Goal: Information Seeking & Learning: Learn about a topic

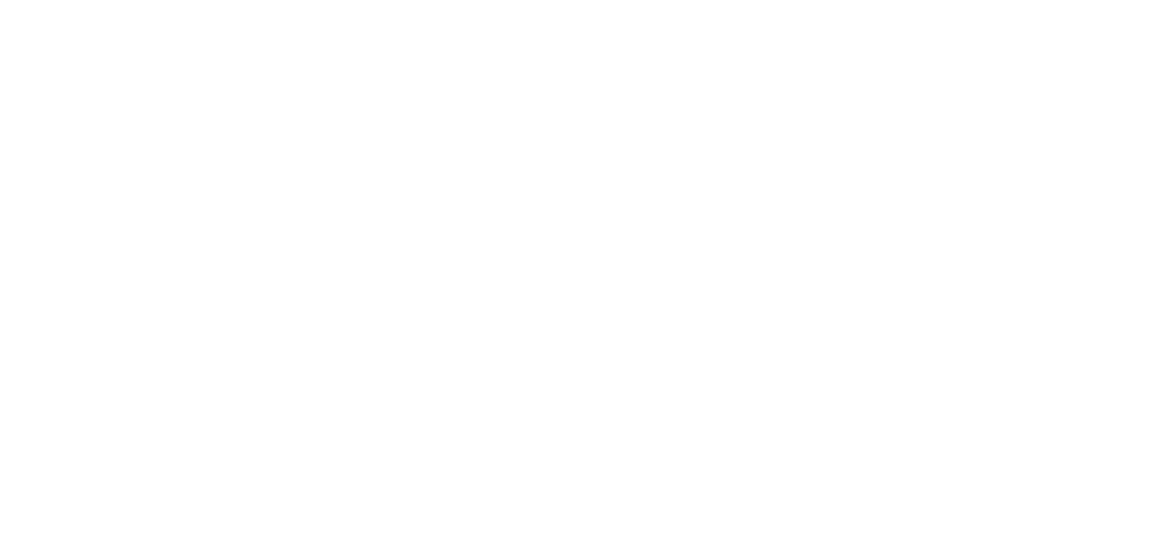
drag, startPoint x: 829, startPoint y: 239, endPoint x: 814, endPoint y: 282, distance: 45.4
click at [828, 0] on html at bounding box center [579, 0] width 1158 height 0
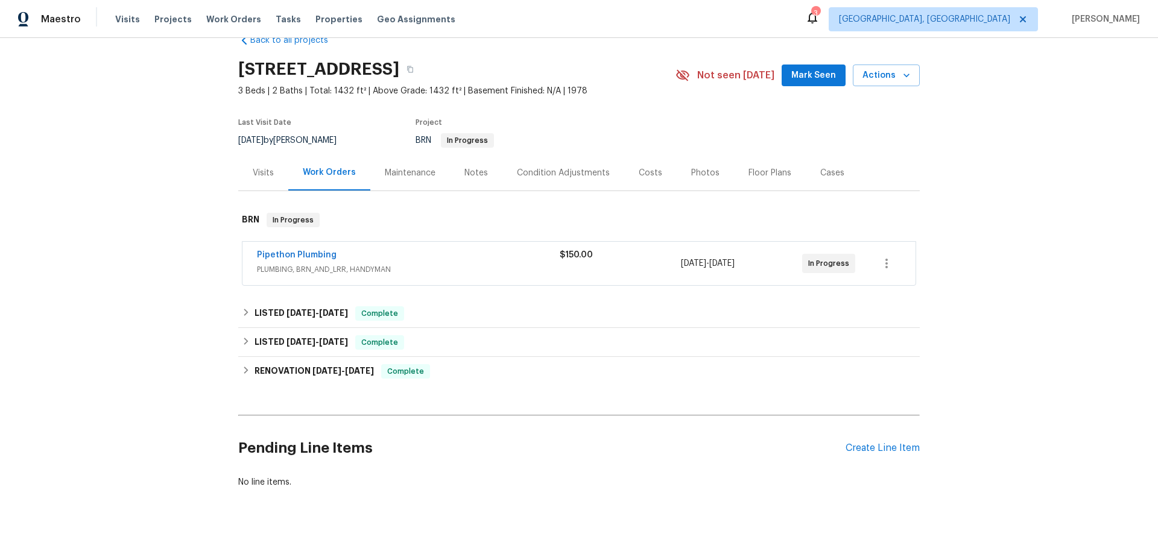
scroll to position [53, 0]
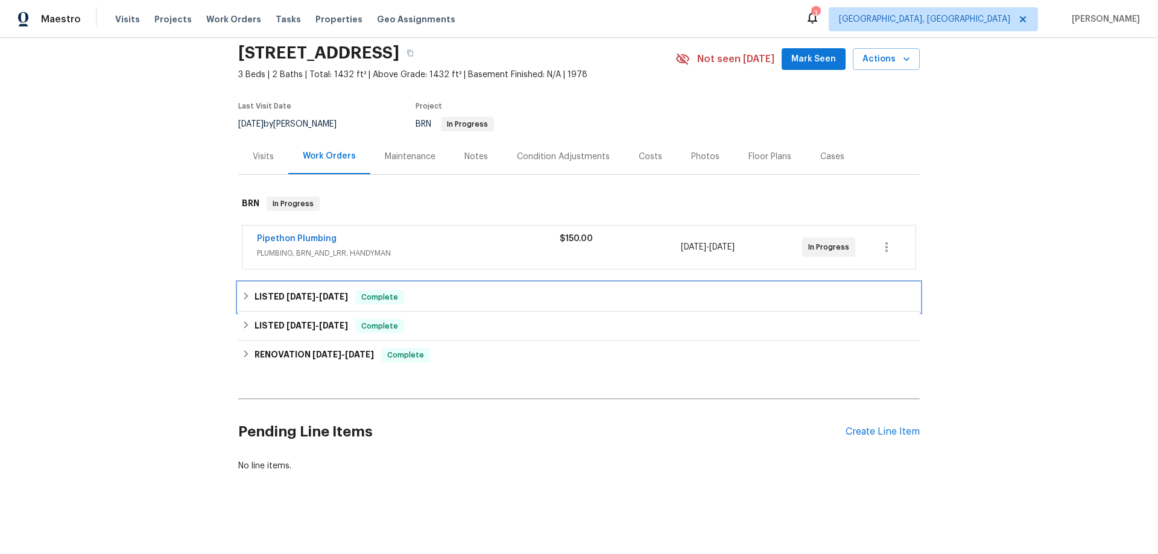
click at [238, 293] on div "LISTED 8/7/25 - 8/7/25 Complete" at bounding box center [579, 297] width 682 height 29
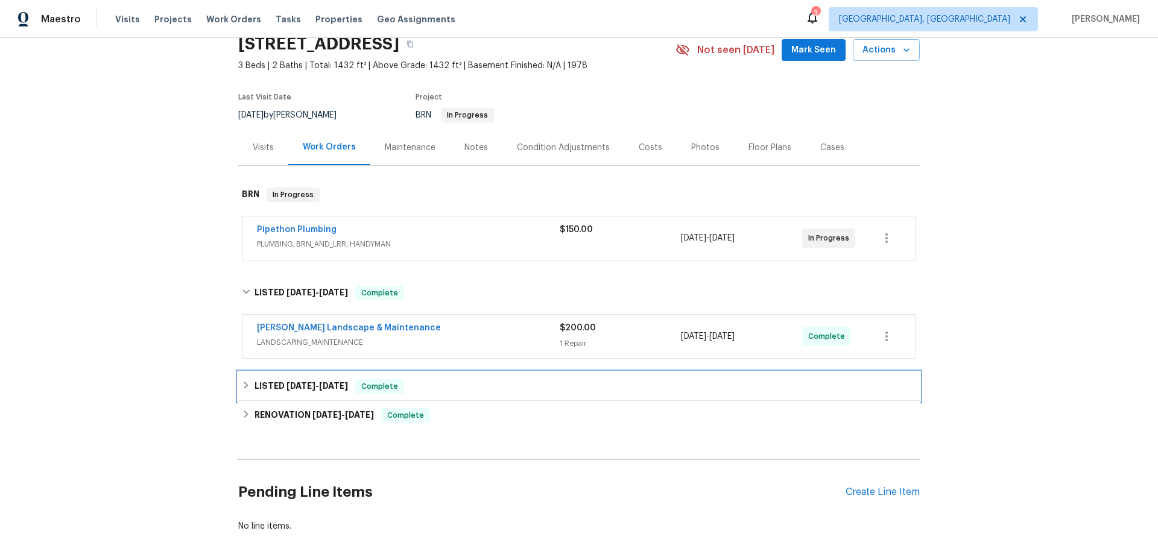
drag, startPoint x: 243, startPoint y: 388, endPoint x: 270, endPoint y: 401, distance: 30.0
click at [244, 390] on icon at bounding box center [246, 385] width 8 height 8
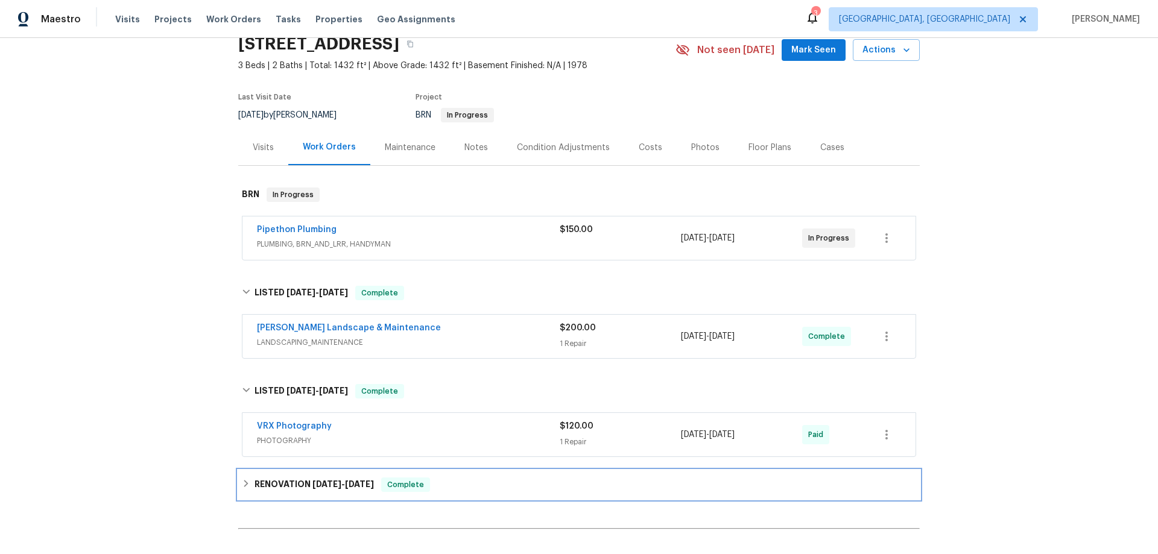
drag, startPoint x: 242, startPoint y: 484, endPoint x: 323, endPoint y: 451, distance: 87.4
click at [242, 483] on icon at bounding box center [246, 484] width 8 height 8
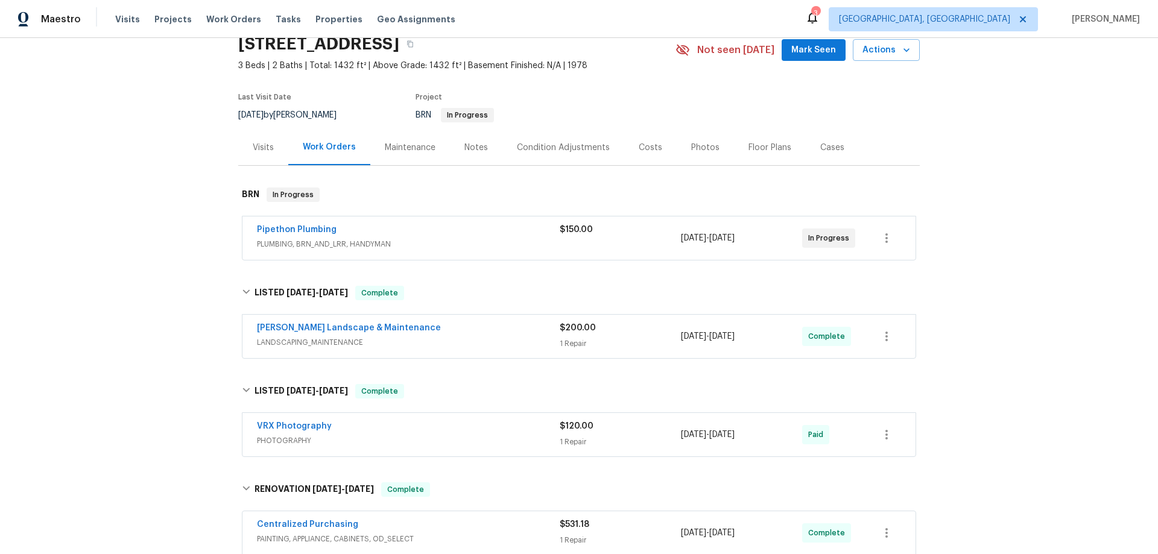
click at [1001, 112] on div "Back to all projects 2930 Casamia Ave, Palmdale, CA 93550 3 Beds | 2 Baths | To…" at bounding box center [579, 296] width 1158 height 516
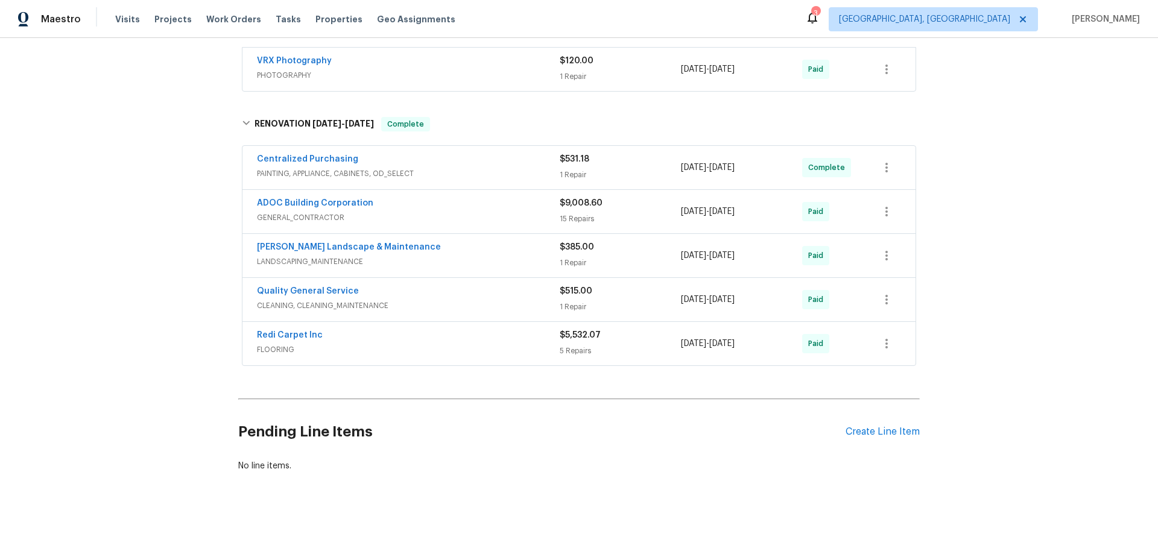
scroll to position [428, 0]
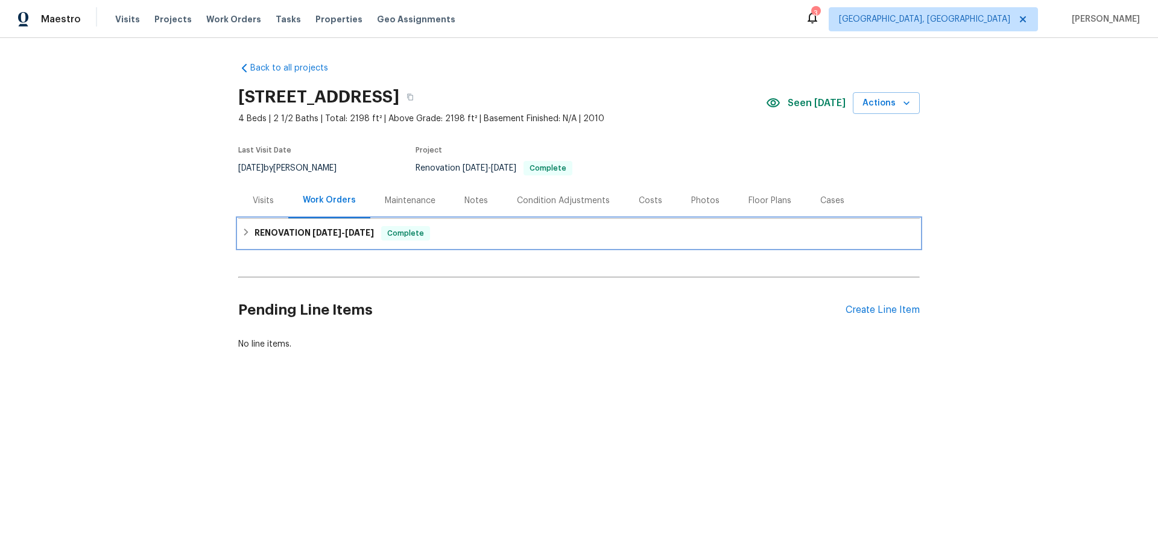
click at [255, 234] on h6 "RENOVATION 8/12/25 - 8/25/25" at bounding box center [314, 233] width 119 height 14
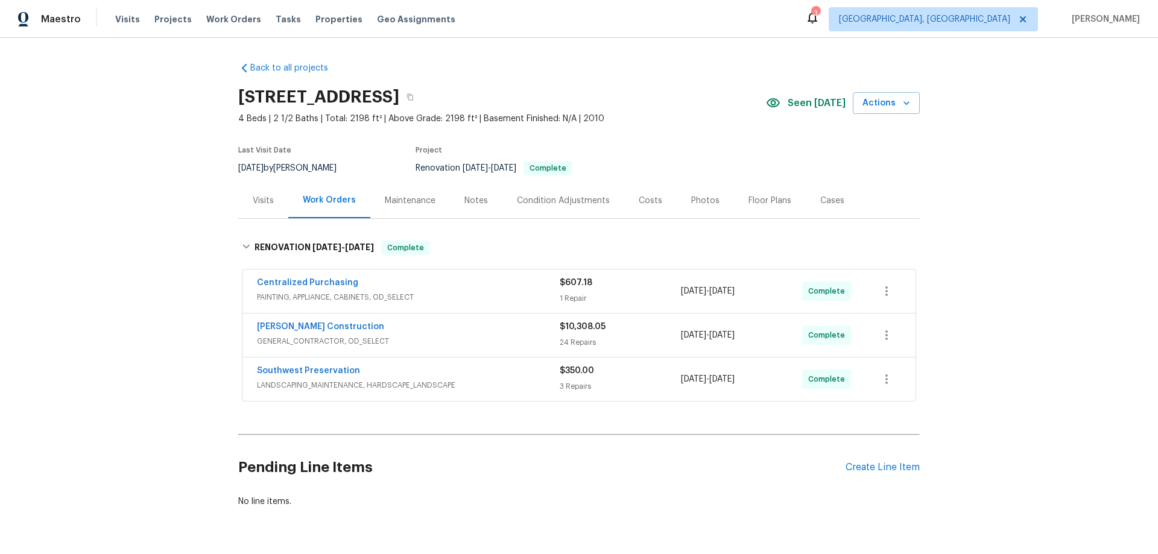
click at [262, 207] on div "Visits" at bounding box center [263, 201] width 50 height 36
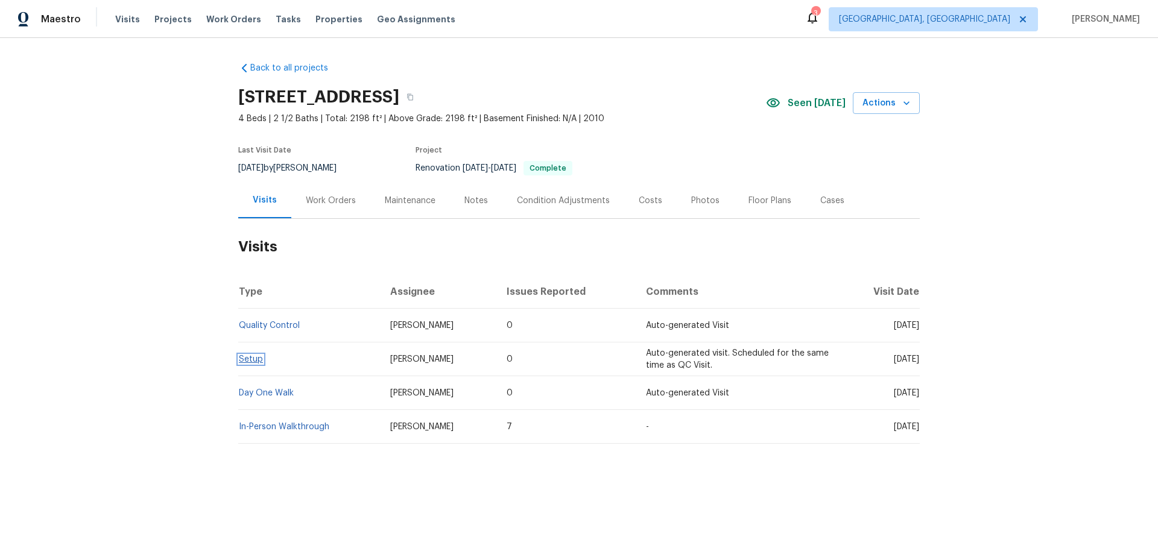
click at [251, 361] on link "Setup" at bounding box center [251, 359] width 24 height 8
click at [319, 196] on div "Work Orders" at bounding box center [331, 201] width 50 height 12
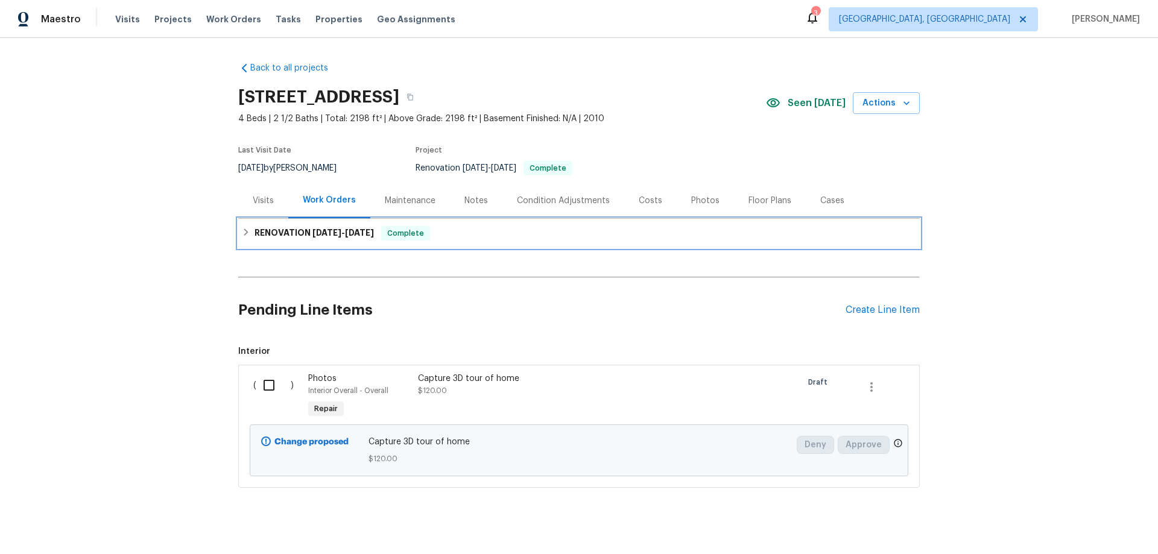
drag, startPoint x: 273, startPoint y: 233, endPoint x: 479, endPoint y: 218, distance: 206.8
click at [273, 232] on h6 "RENOVATION 8/12/25 - 8/25/25" at bounding box center [314, 233] width 119 height 14
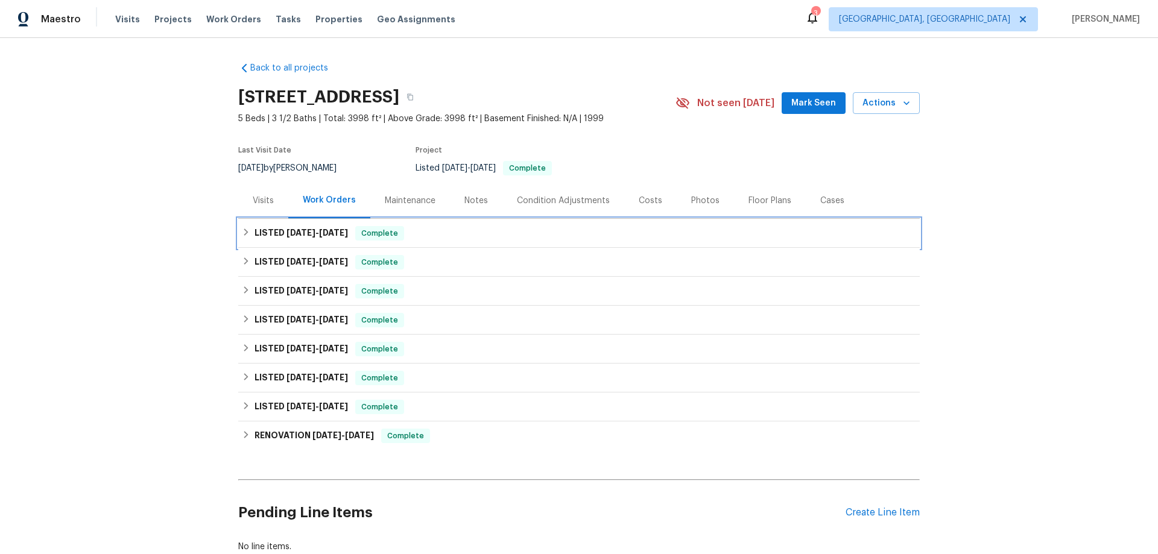
drag, startPoint x: 246, startPoint y: 233, endPoint x: 246, endPoint y: 259, distance: 25.9
click at [246, 233] on div "LISTED 7/24/25 - 7/30/25 Complete" at bounding box center [579, 233] width 674 height 14
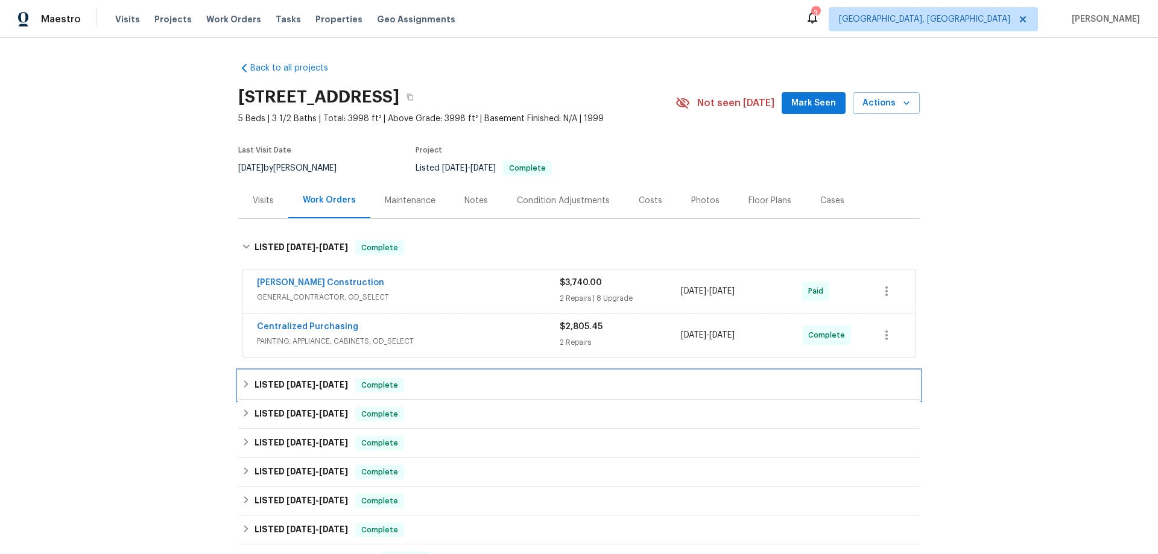
click at [249, 382] on div "LISTED 7/8/25 - 7/11/25 Complete" at bounding box center [579, 385] width 674 height 14
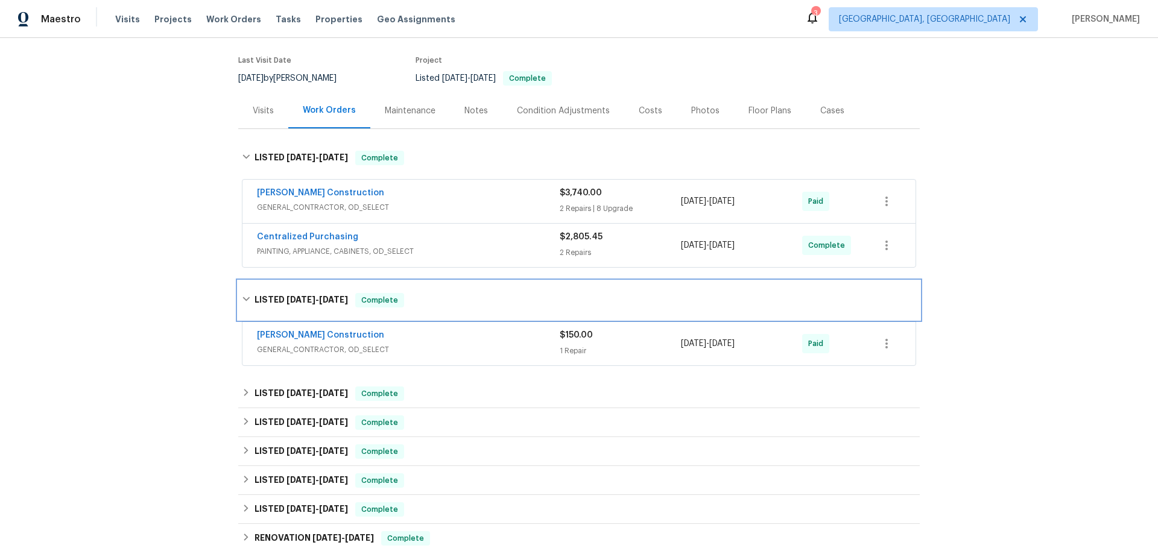
scroll to position [181, 0]
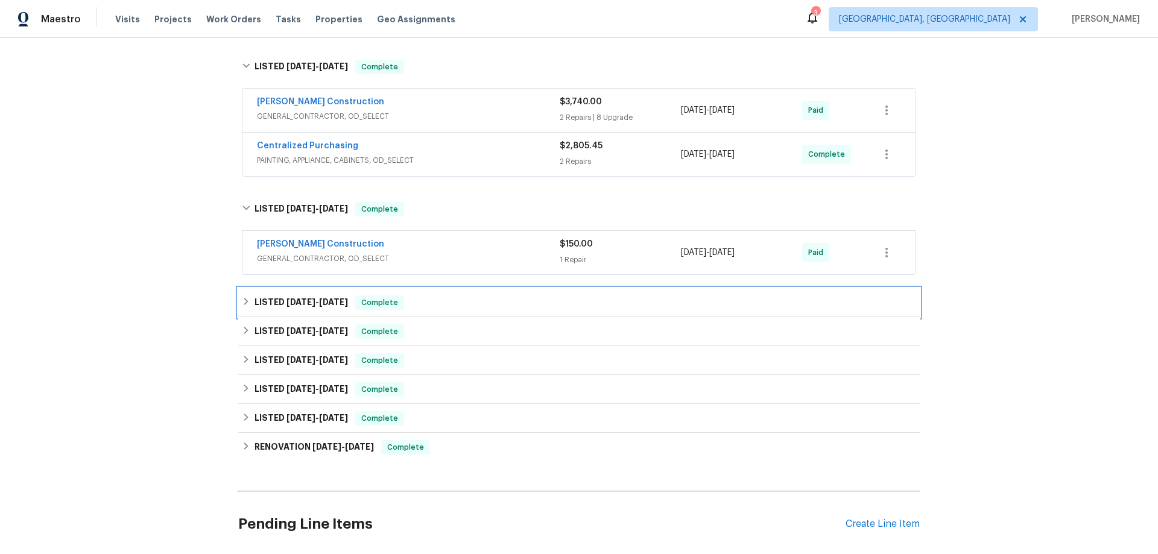
drag, startPoint x: 238, startPoint y: 308, endPoint x: 251, endPoint y: 340, distance: 35.2
click at [242, 308] on div "LISTED 6/25/25 - 6/26/25 Complete" at bounding box center [579, 303] width 674 height 14
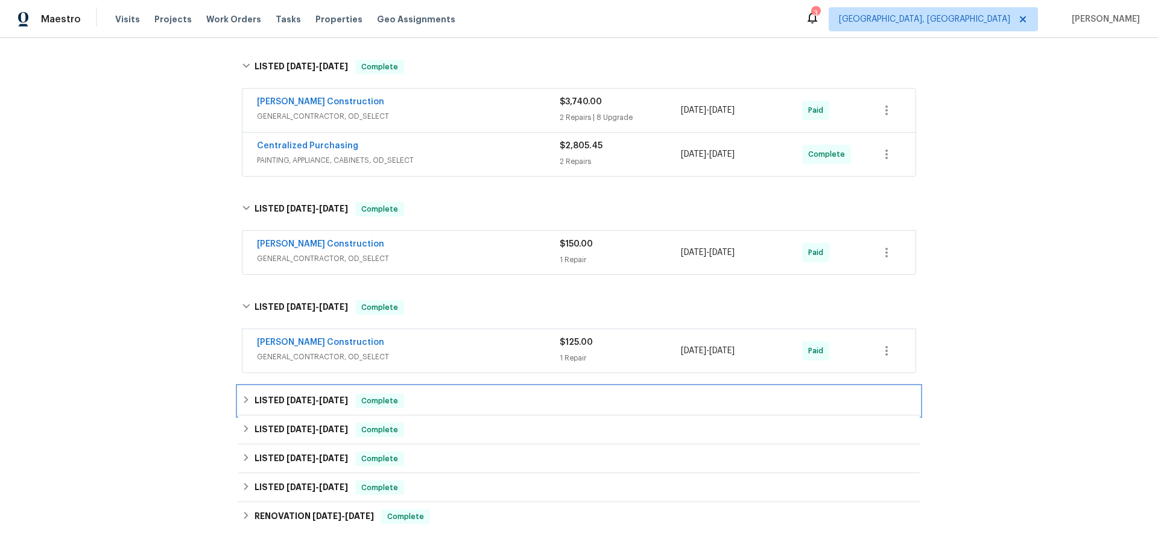
click at [242, 394] on div "LISTED 6/18/25 - 6/25/25 Complete" at bounding box center [579, 401] width 674 height 14
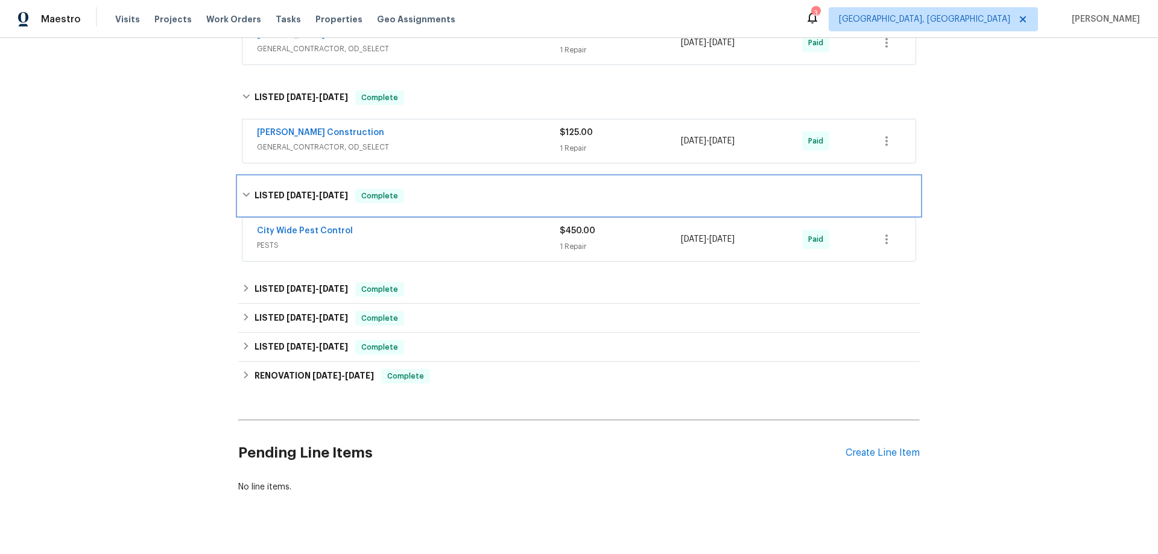
scroll to position [421, 0]
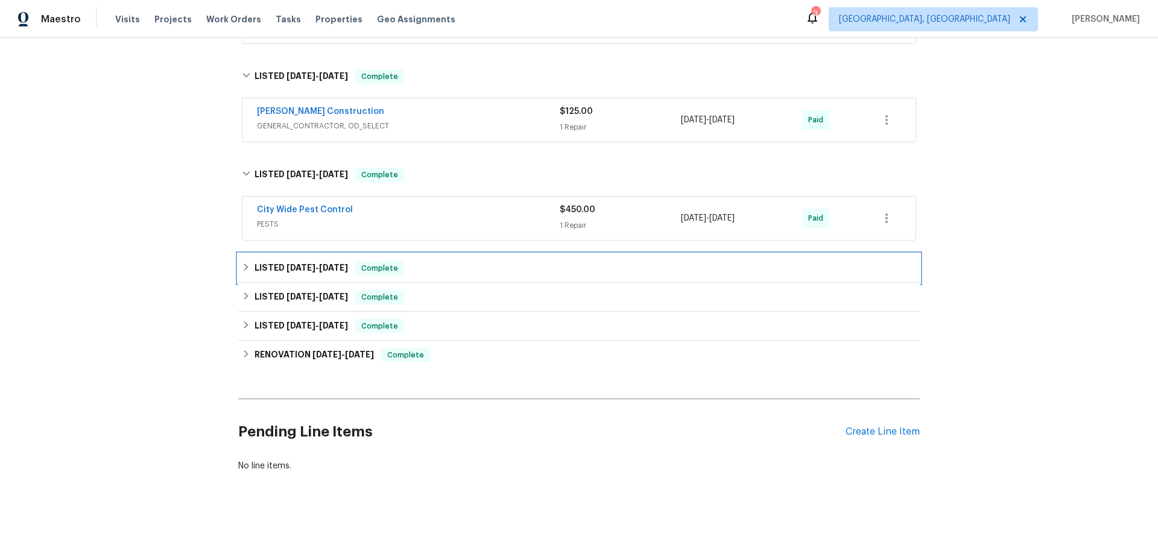
drag, startPoint x: 243, startPoint y: 265, endPoint x: 245, endPoint y: 273, distance: 7.6
click at [243, 265] on div "LISTED 6/2/25 - 6/4/25 Complete" at bounding box center [579, 268] width 674 height 14
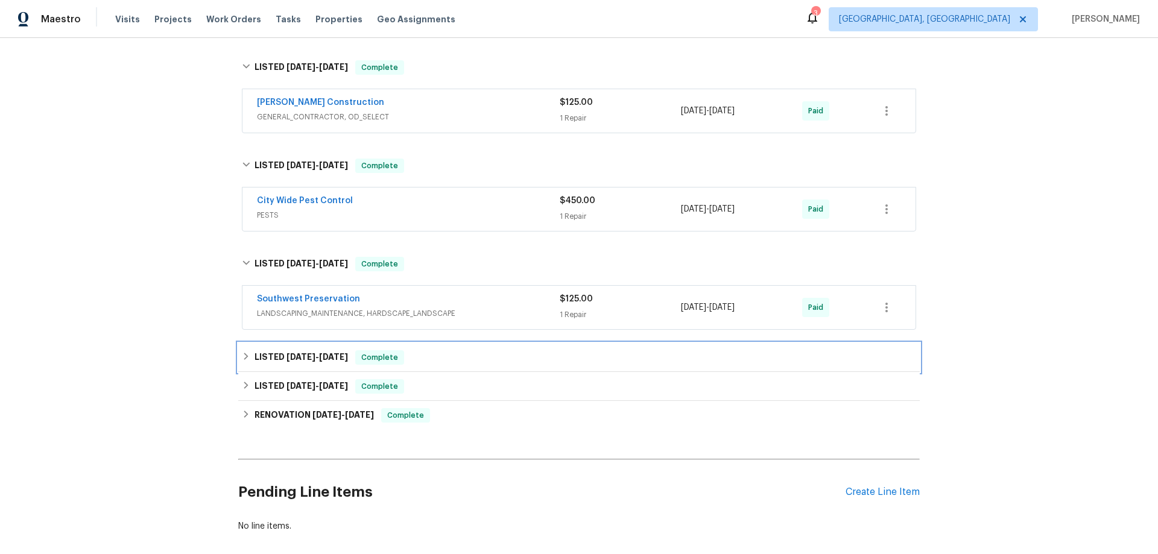
click at [249, 361] on div "LISTED 4/11/25 - 4/14/25 Complete" at bounding box center [579, 357] width 674 height 14
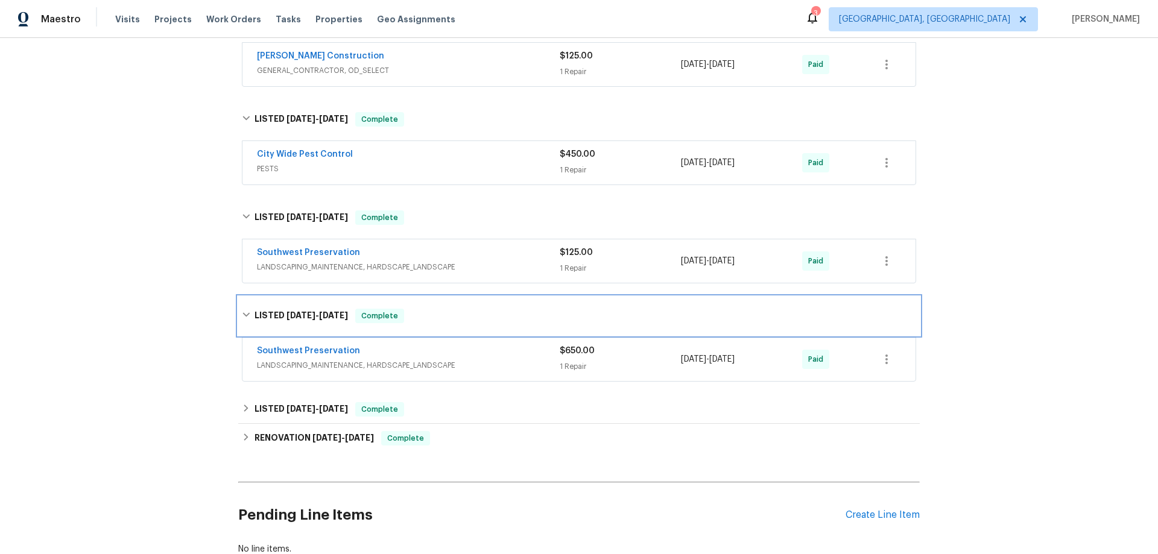
scroll to position [560, 0]
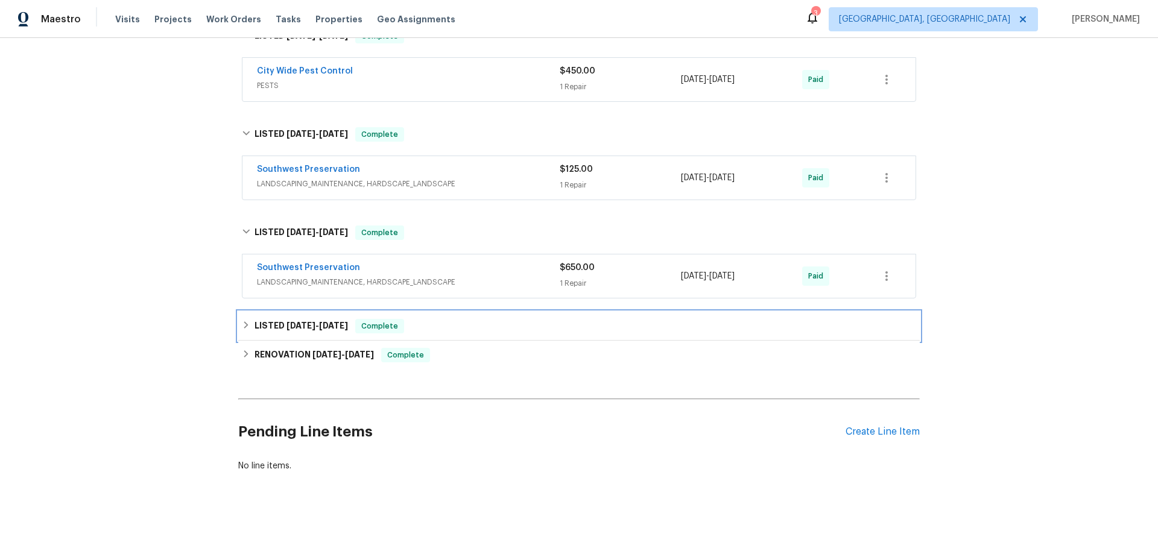
click at [255, 320] on h6 "LISTED 1/25/25 - 1/27/25" at bounding box center [302, 326] width 94 height 14
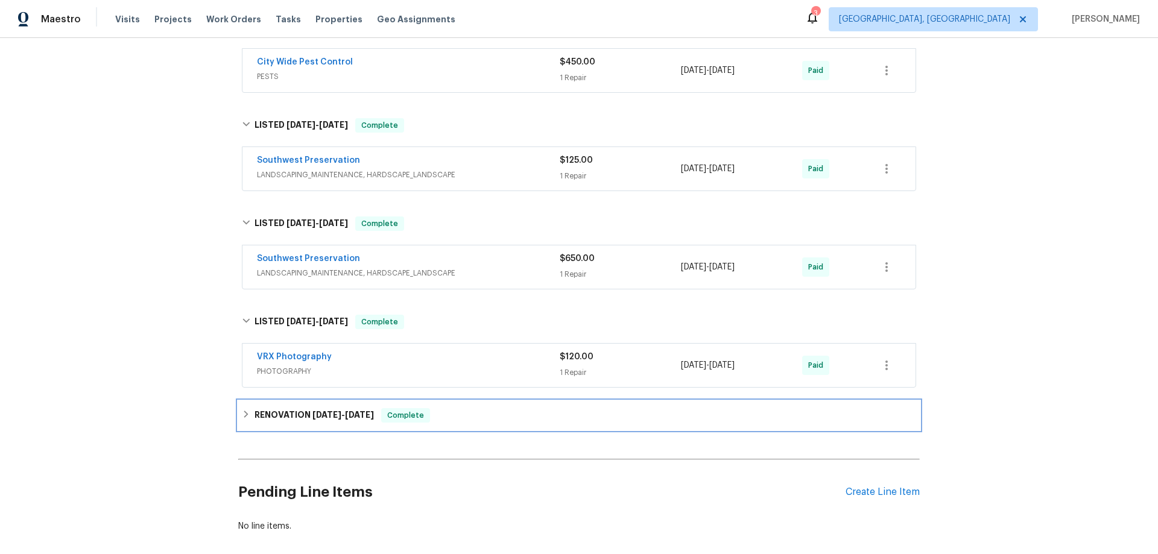
click at [259, 411] on h6 "RENOVATION 1/7/25 - 1/16/25" at bounding box center [314, 415] width 119 height 14
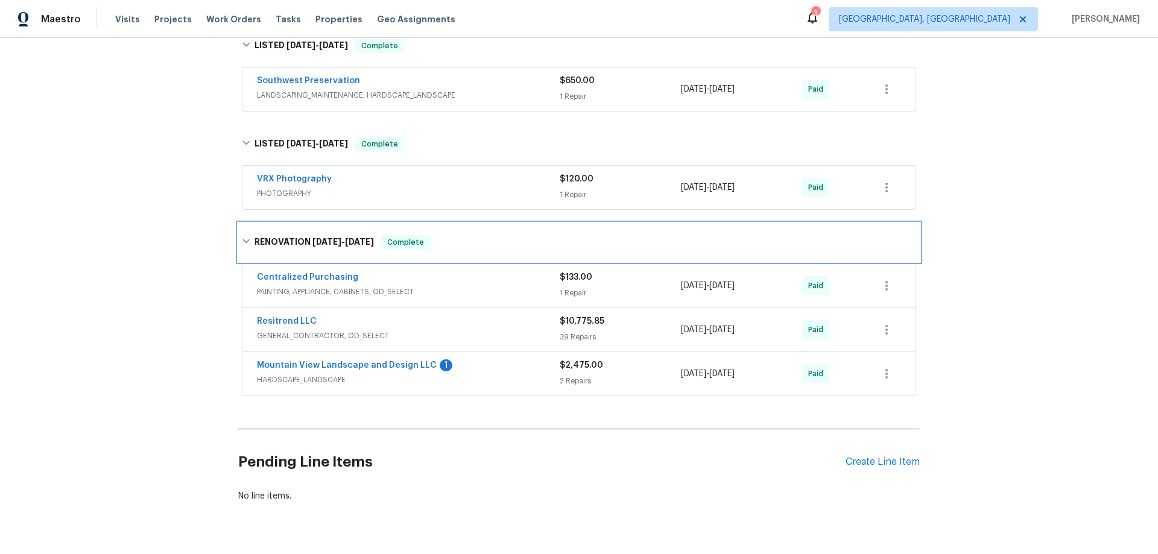
scroll to position [717, 0]
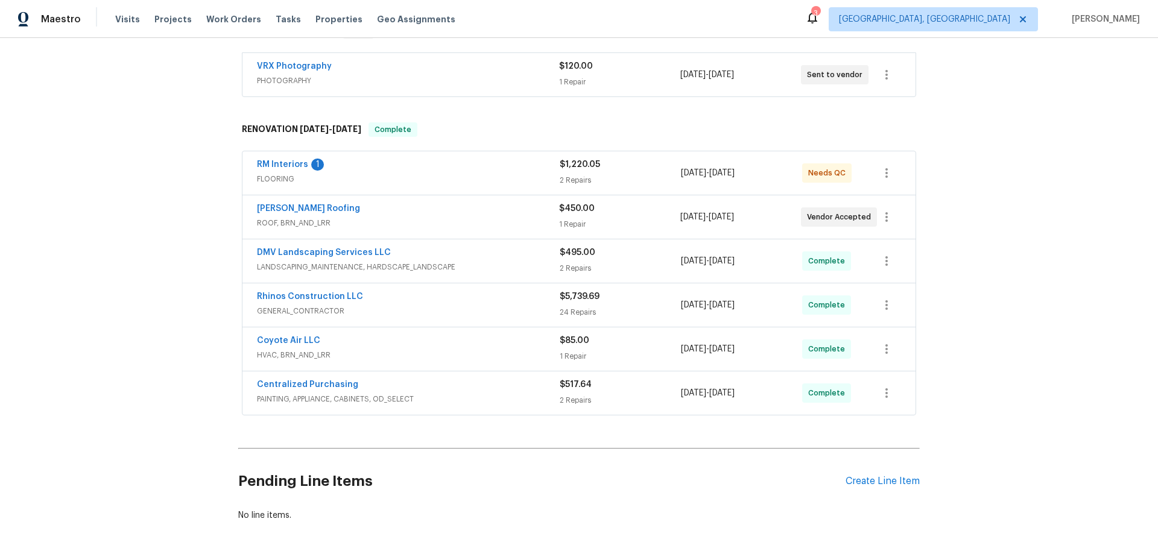
scroll to position [275, 0]
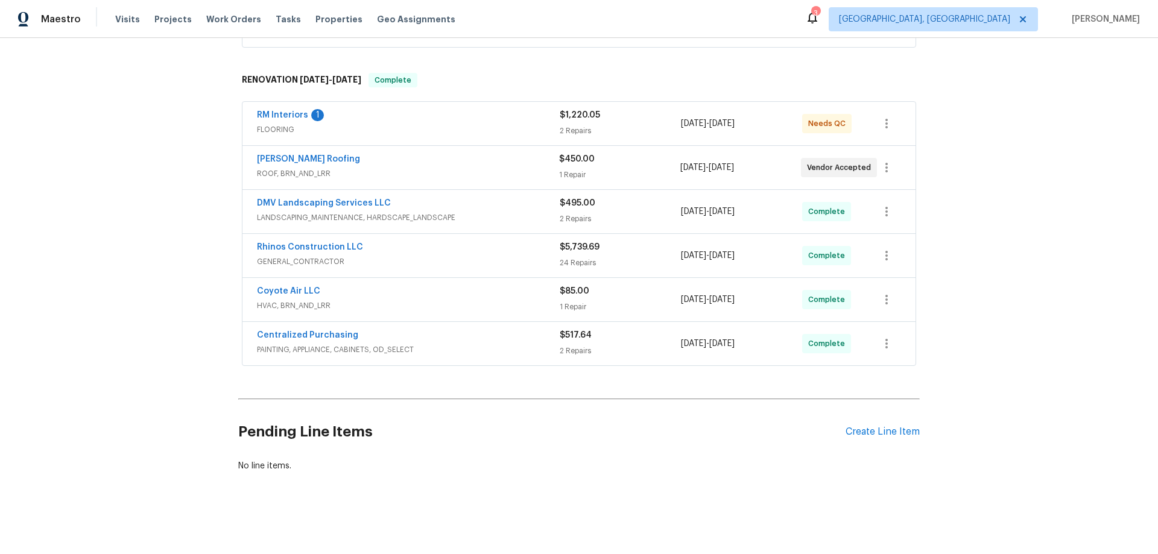
click at [1029, 133] on div "Back to all projects 5054 W Mercury Way, Chandler, AZ 85226 3 Beds | 2 Baths | …" at bounding box center [579, 296] width 1158 height 516
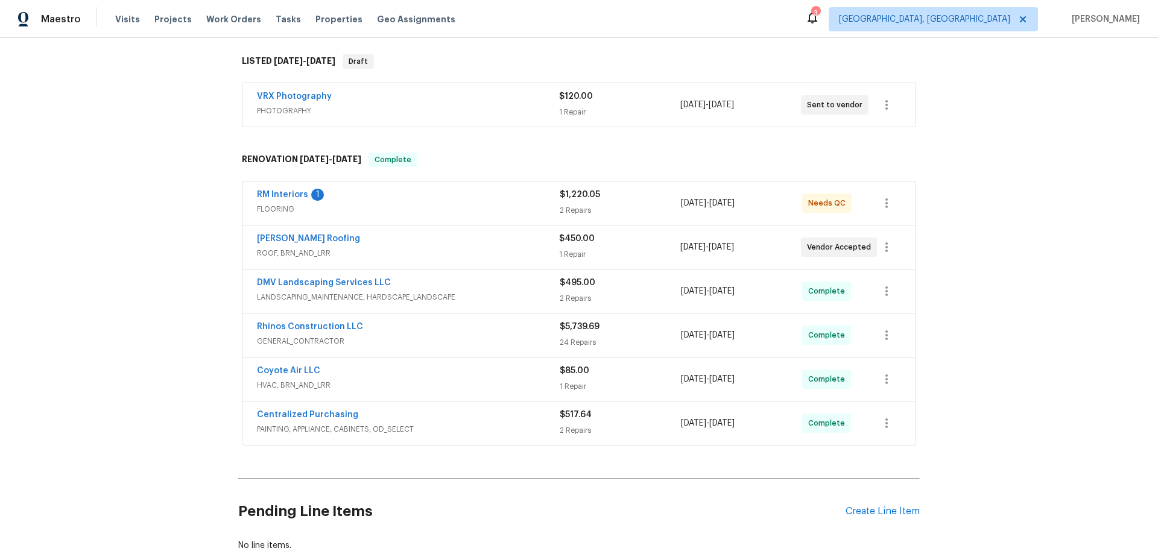
scroll to position [94, 0]
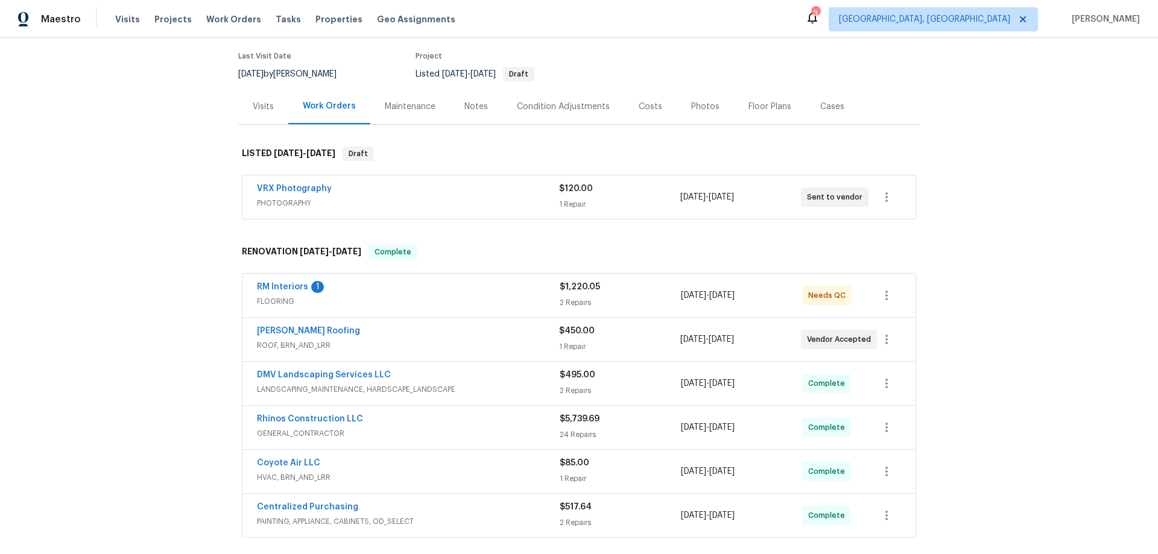
click at [272, 112] on div "Visits" at bounding box center [263, 107] width 50 height 36
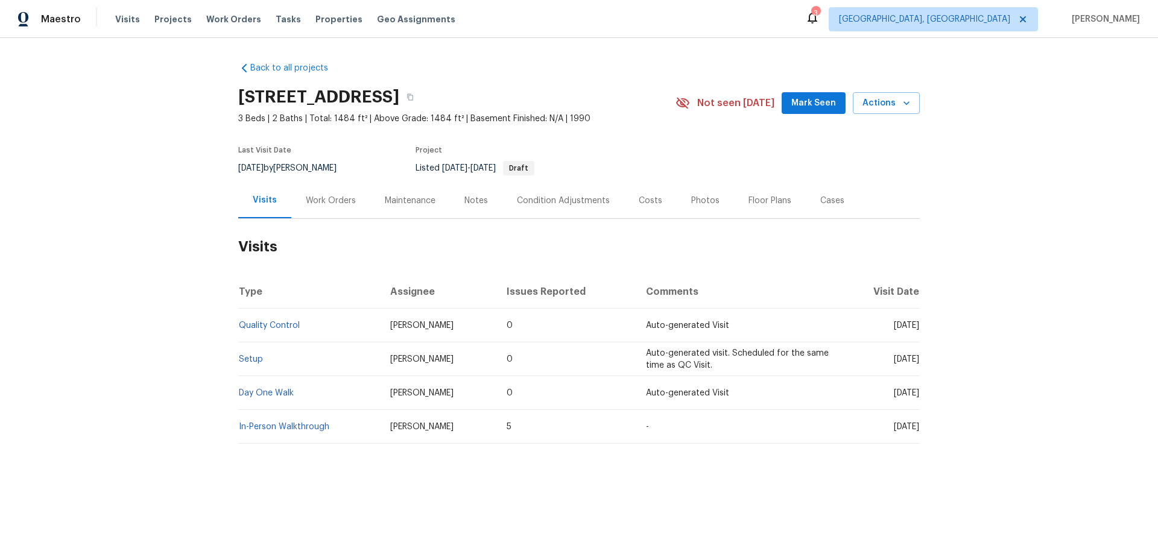
click at [329, 203] on div "Work Orders" at bounding box center [331, 201] width 50 height 12
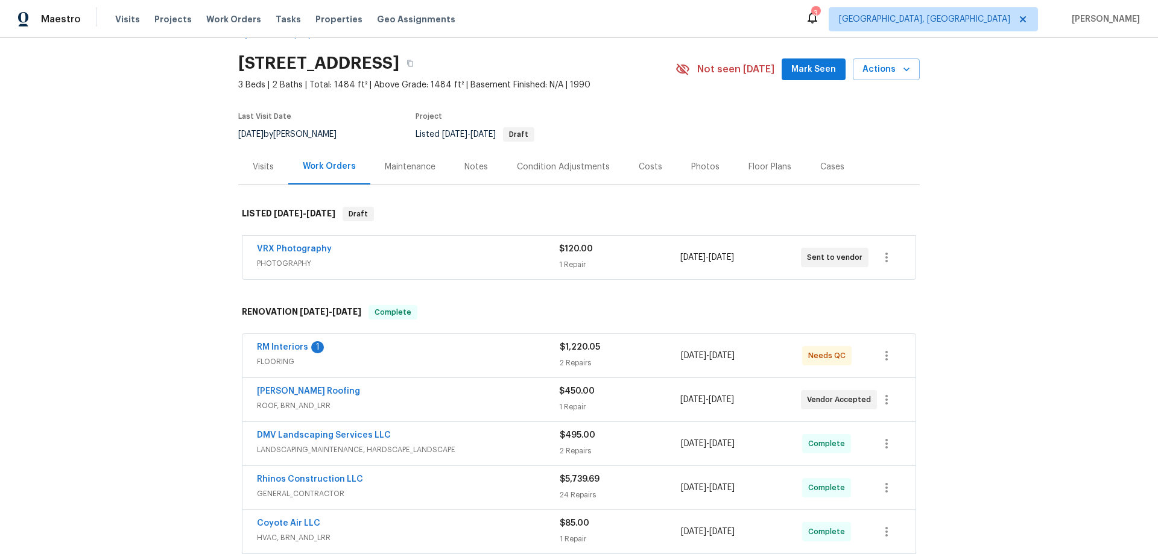
scroll to position [94, 0]
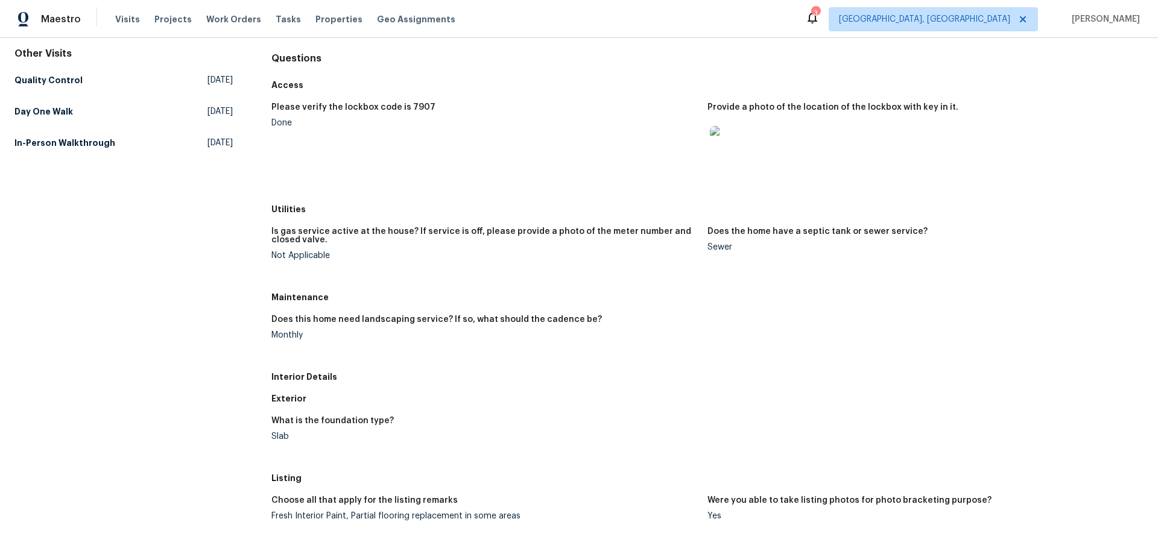
scroll to position [121, 0]
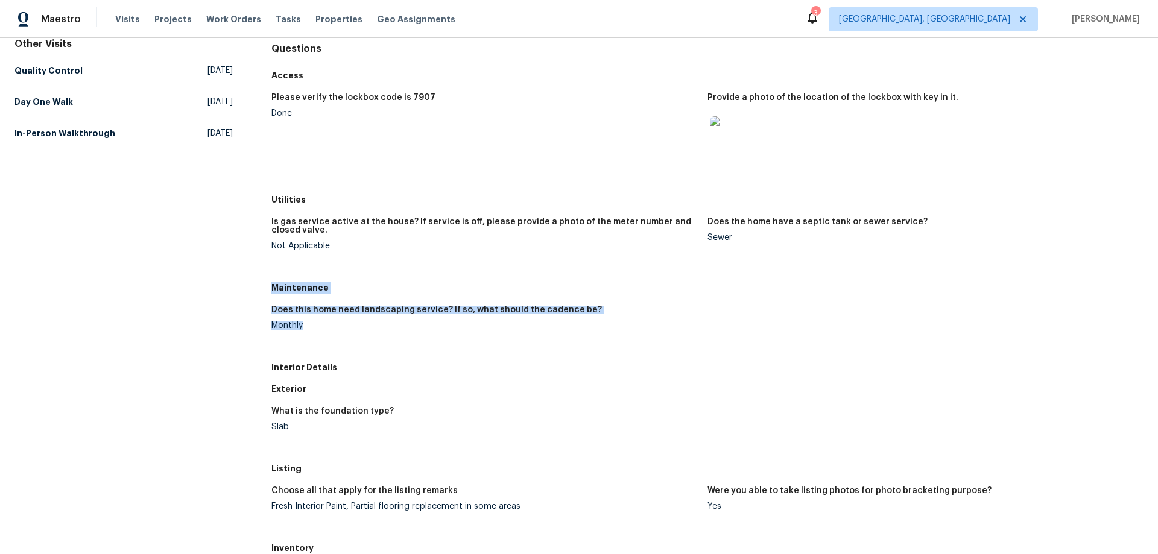
drag, startPoint x: 271, startPoint y: 294, endPoint x: 317, endPoint y: 335, distance: 61.1
click at [317, 335] on div "Maintenance Does this home need landscaping service? If so, what should the cad…" at bounding box center [707, 317] width 872 height 80
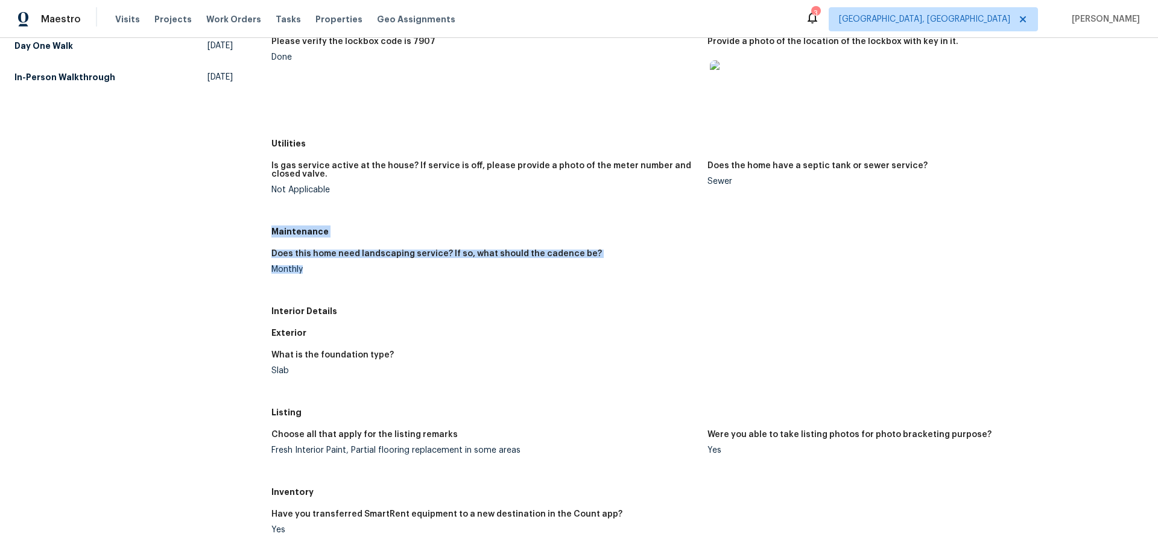
scroll to position [181, 0]
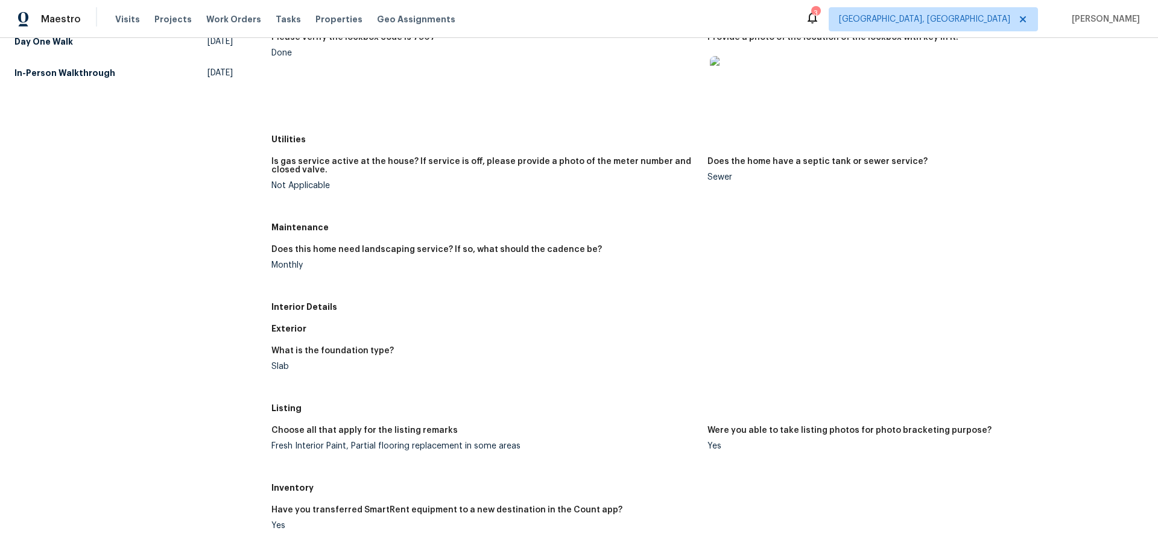
click at [388, 311] on h5 "Interior Details" at bounding box center [707, 307] width 872 height 12
